Goal: Check status: Check status

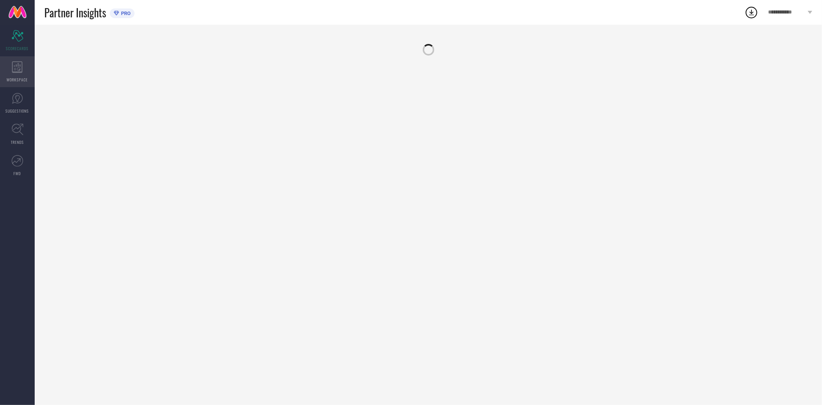
click at [10, 69] on div "WORKSPACE" at bounding box center [17, 71] width 35 height 31
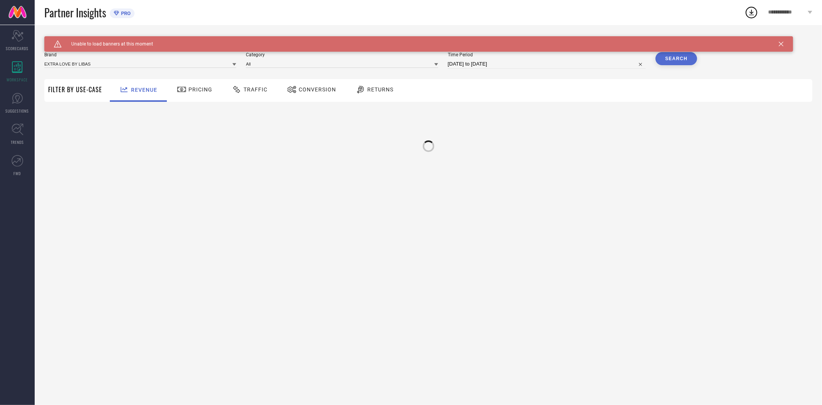
type input "EXTRA LOVE BY LIBAS"
type input "All"
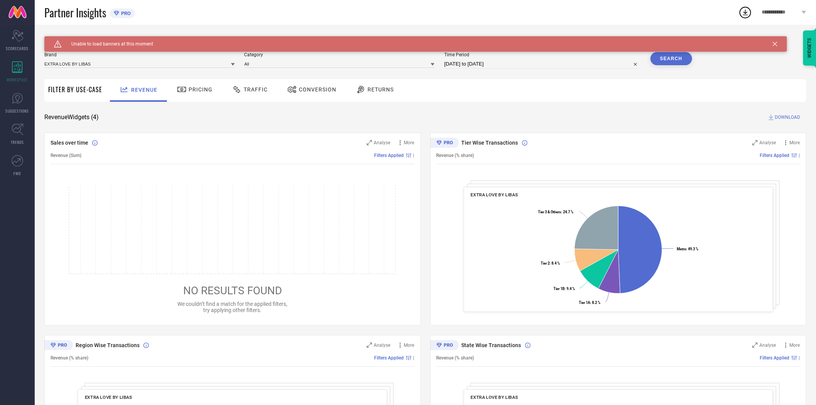
click at [303, 91] on span "Conversion" at bounding box center [317, 89] width 37 height 6
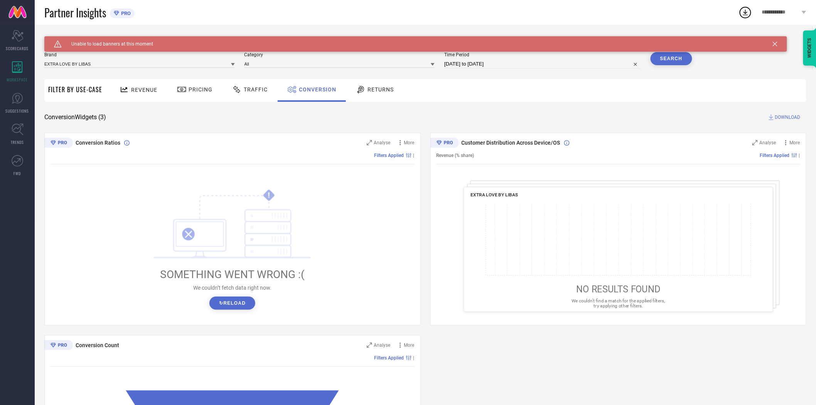
click at [483, 62] on input "10-09-2025 to 10-10-2025" at bounding box center [542, 63] width 197 height 9
select select "8"
select select "2025"
select select "9"
select select "2025"
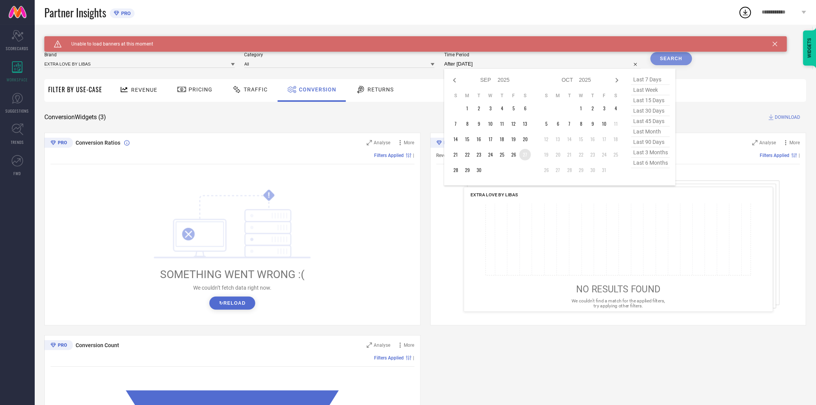
click at [523, 156] on td "27" at bounding box center [525, 155] width 12 height 12
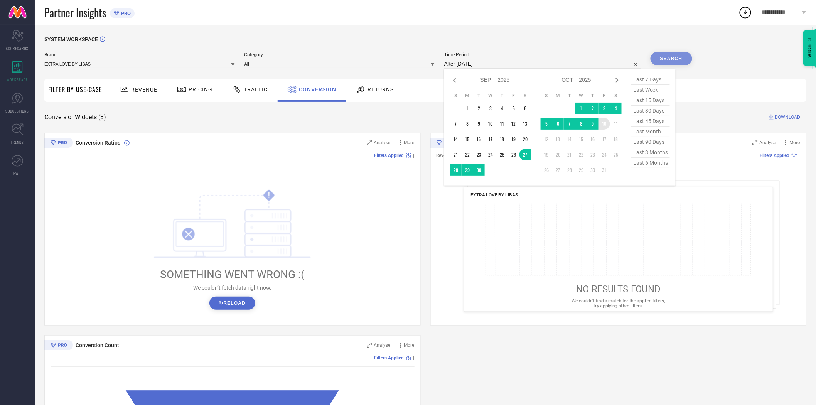
type input "27-09-2025 to 10-10-2025"
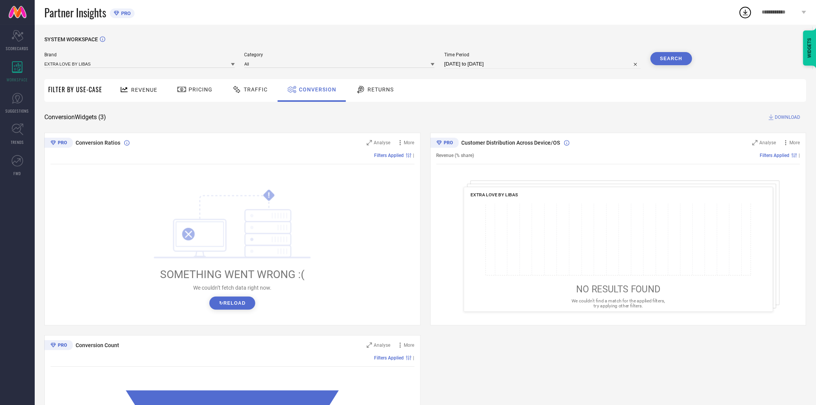
click at [683, 56] on button "Search" at bounding box center [671, 58] width 42 height 13
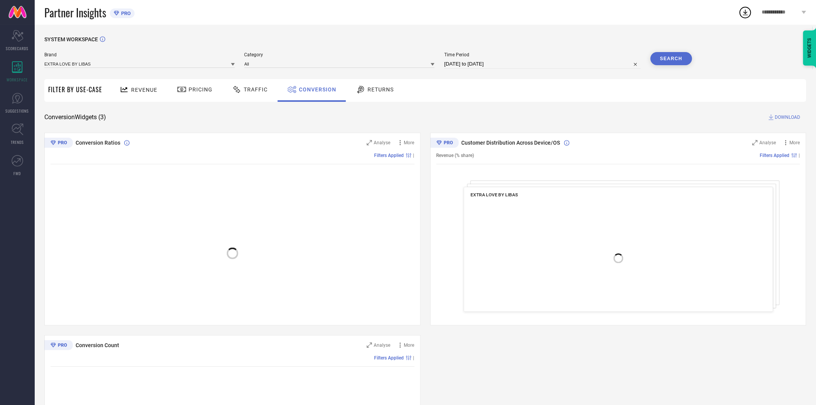
click at [781, 118] on span "DOWNLOAD" at bounding box center [787, 117] width 25 height 8
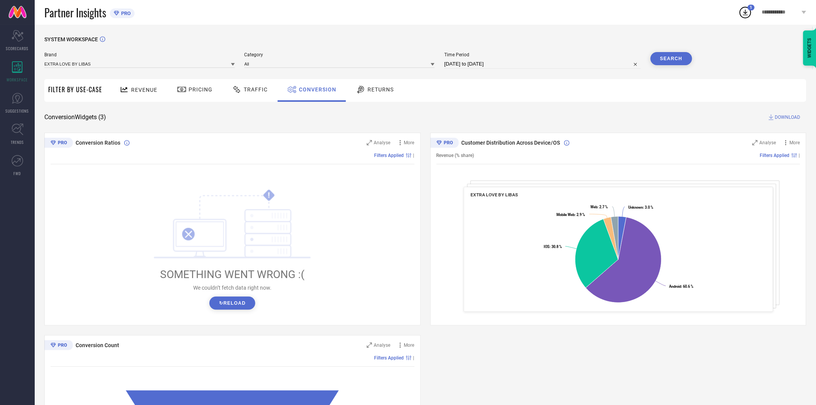
click at [486, 37] on div "SYSTEM WORKSPACE" at bounding box center [425, 44] width 762 height 16
